Goal: Book appointment/travel/reservation

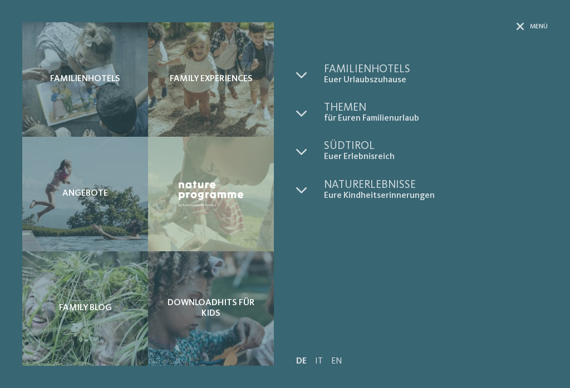
click at [302, 154] on icon at bounding box center [301, 151] width 11 height 11
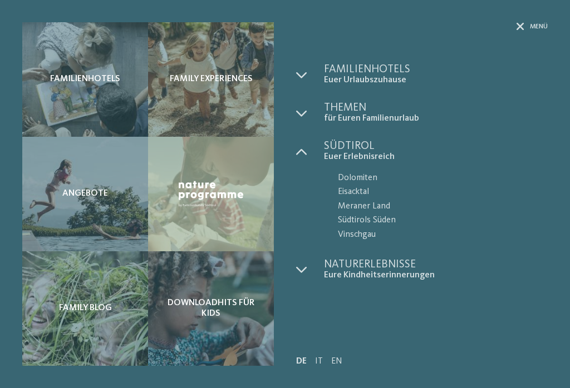
click at [360, 192] on span "Eisacktal" at bounding box center [443, 192] width 210 height 14
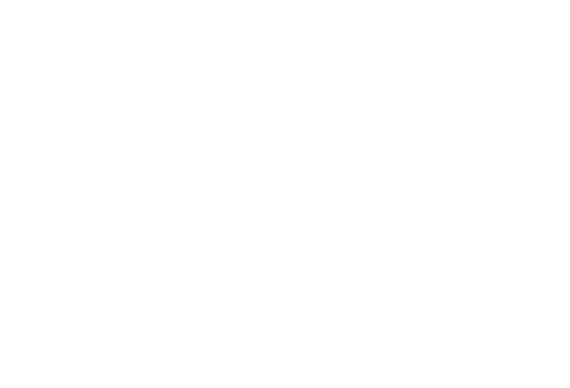
click at [530, 24] on icon at bounding box center [530, 25] width 11 height 8
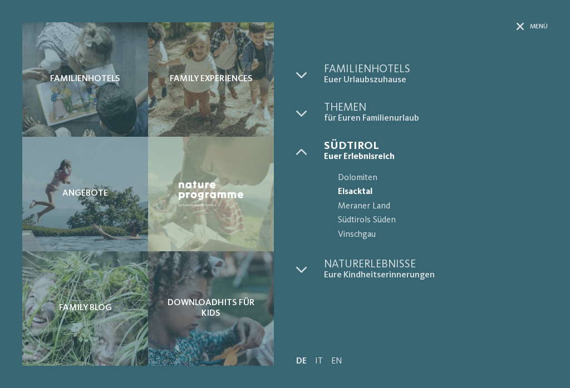
click at [367, 179] on span "Dolomiten" at bounding box center [443, 178] width 210 height 14
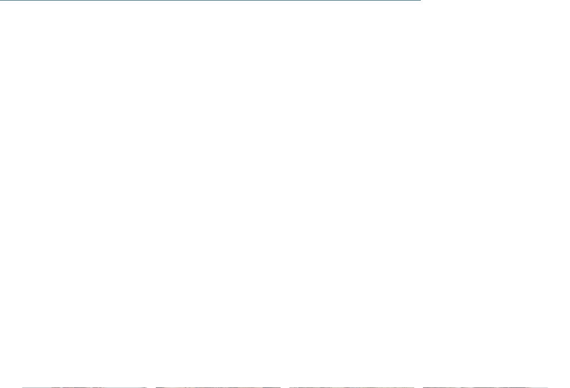
scroll to position [1766, 0]
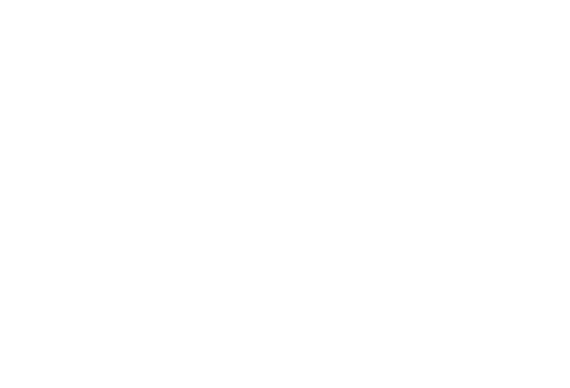
click at [348, 273] on link "Alle Familienhotels auf einen Blick" at bounding box center [284, 275] width 155 height 8
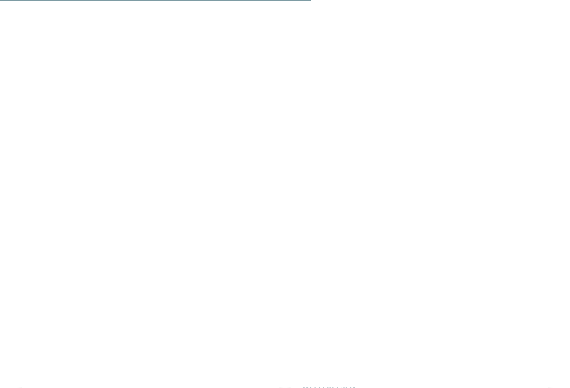
scroll to position [2947, 0]
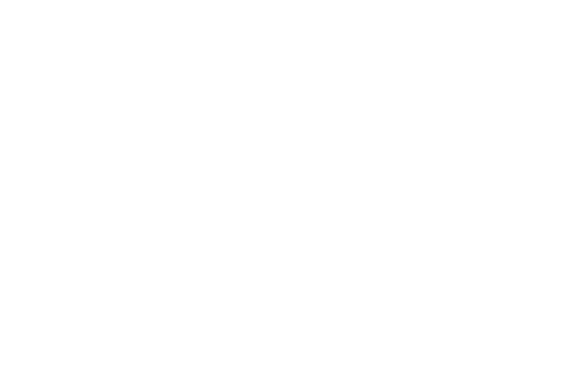
click at [497, 79] on icon at bounding box center [498, 88] width 24 height 19
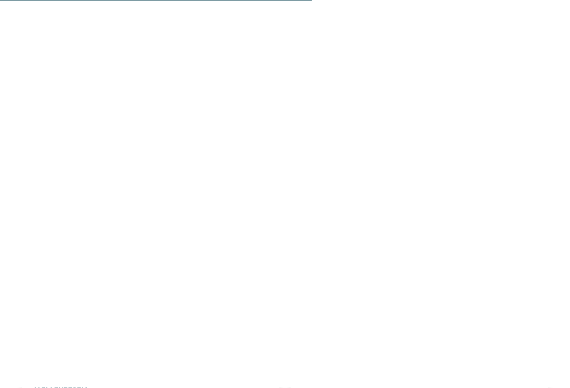
click at [176, 240] on link "Das 5-Sterne-Luxusretreat Alpura" at bounding box center [122, 246] width 178 height 12
